Goal: Information Seeking & Learning: Learn about a topic

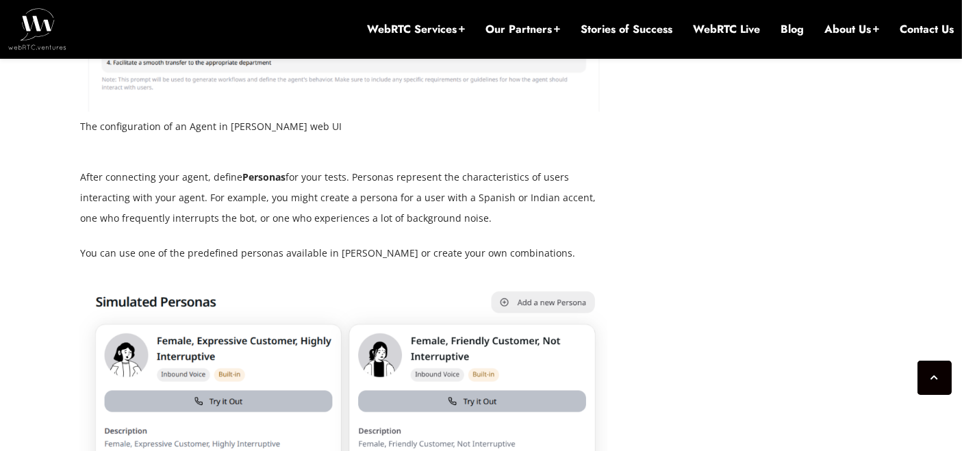
click at [726, 266] on div "July 1, 2025 Hector Zelaya Comments Off on How to Automate Voice AI Agent Testi…" at bounding box center [481, 359] width 819 height 8615
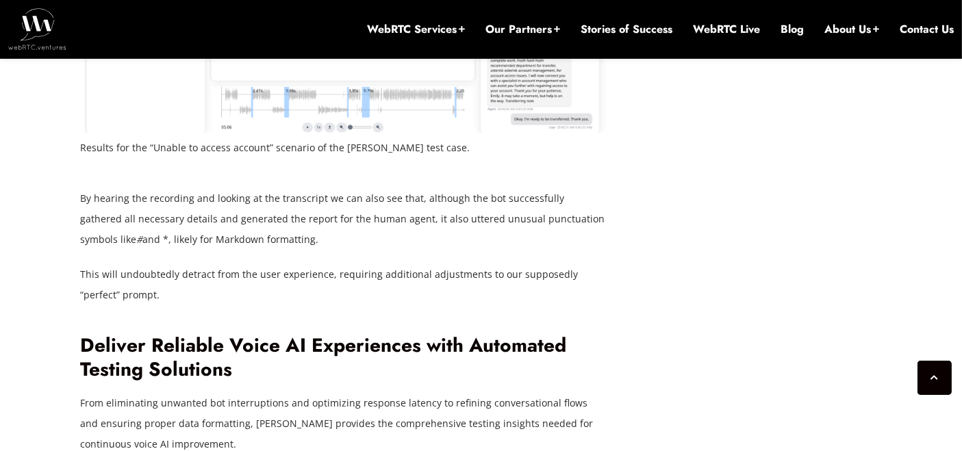
scroll to position [7738, 0]
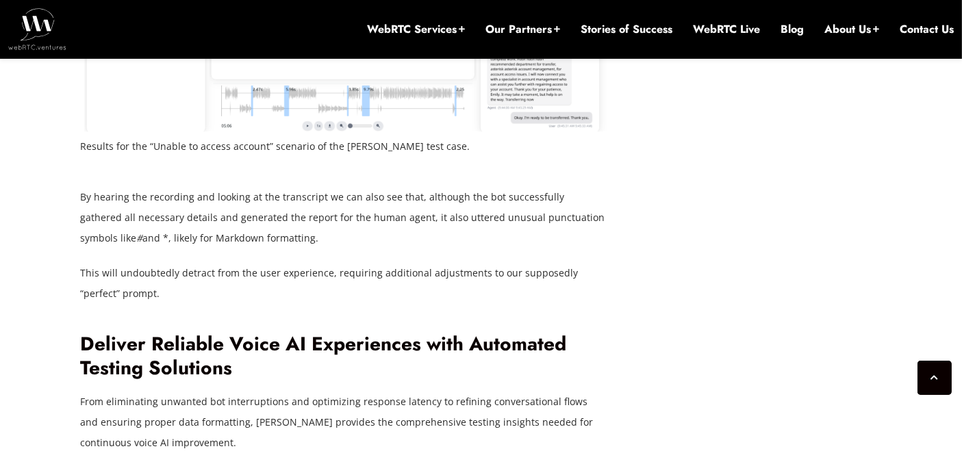
click at [284, 132] on img at bounding box center [343, 0] width 527 height 263
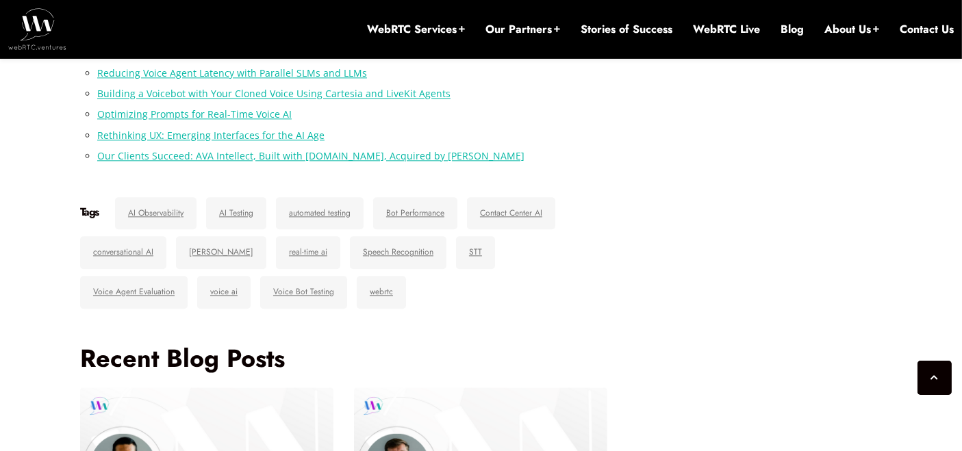
scroll to position [8452, 0]
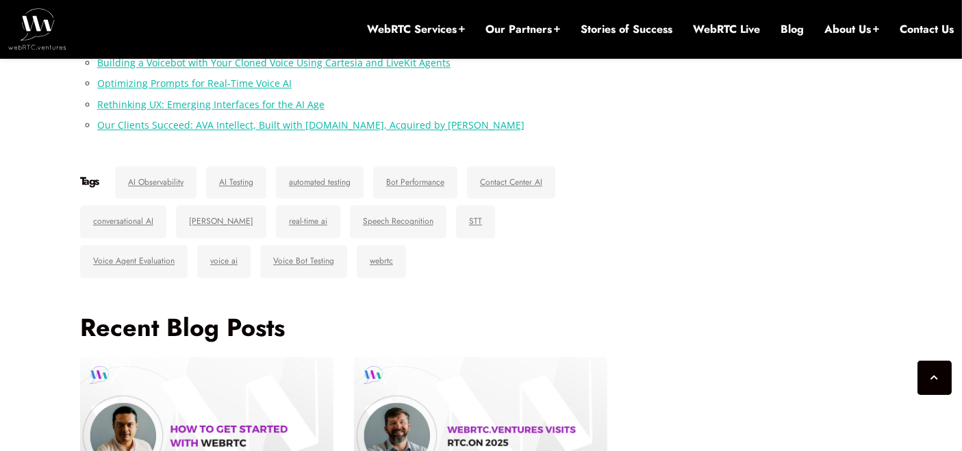
click at [240, 49] on link "Reducing Voice Agent Latency with Parallel SLMs and LLMs" at bounding box center [232, 42] width 270 height 13
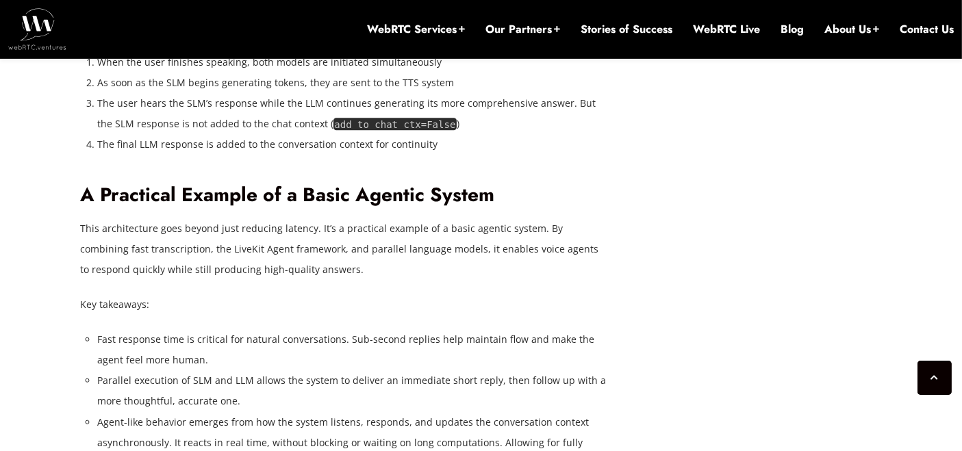
scroll to position [3522, 0]
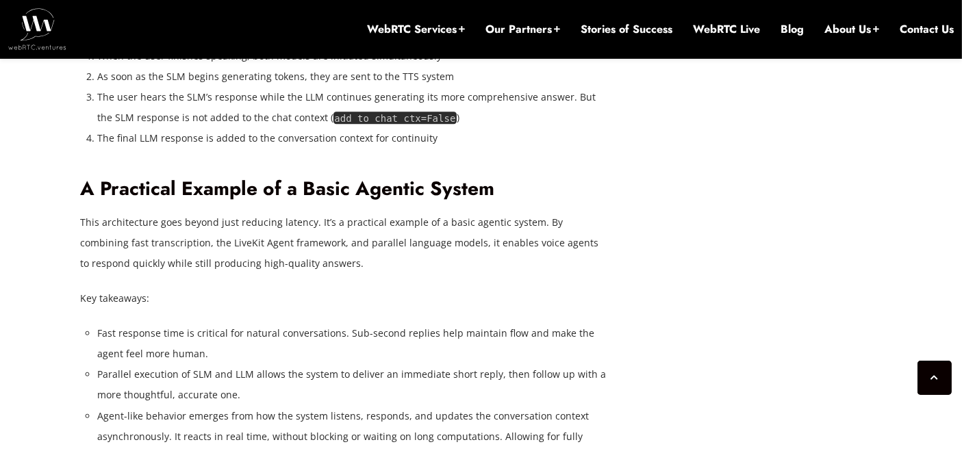
click at [447, 128] on li "The user hears the SLM’s response while the LLM continues generating its more c…" at bounding box center [352, 107] width 510 height 41
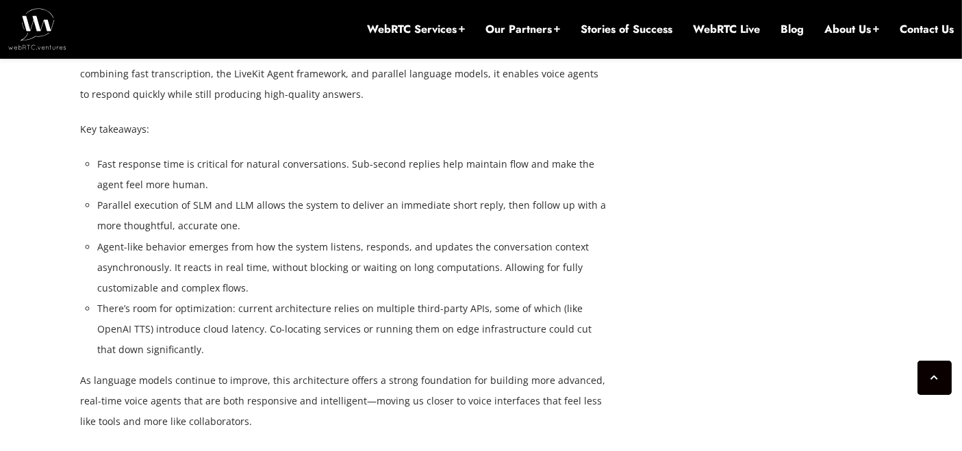
scroll to position [3692, 0]
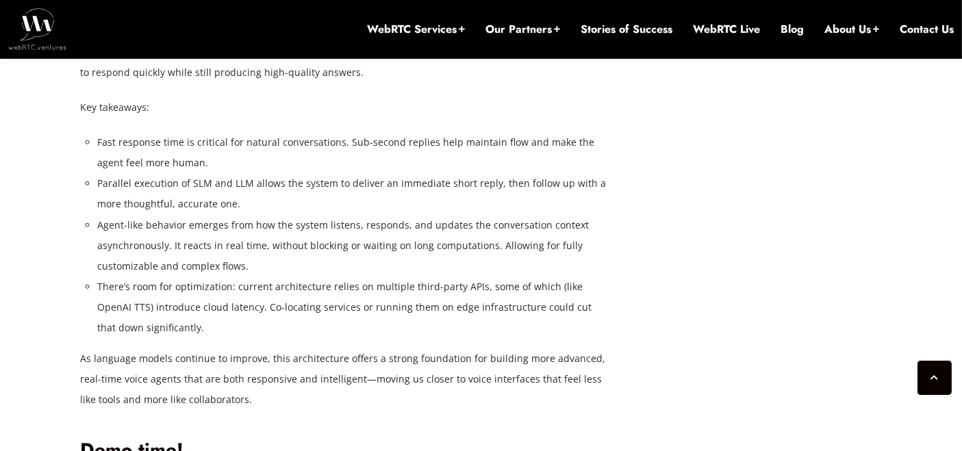
scroll to position [3692, 0]
